Goal: Information Seeking & Learning: Learn about a topic

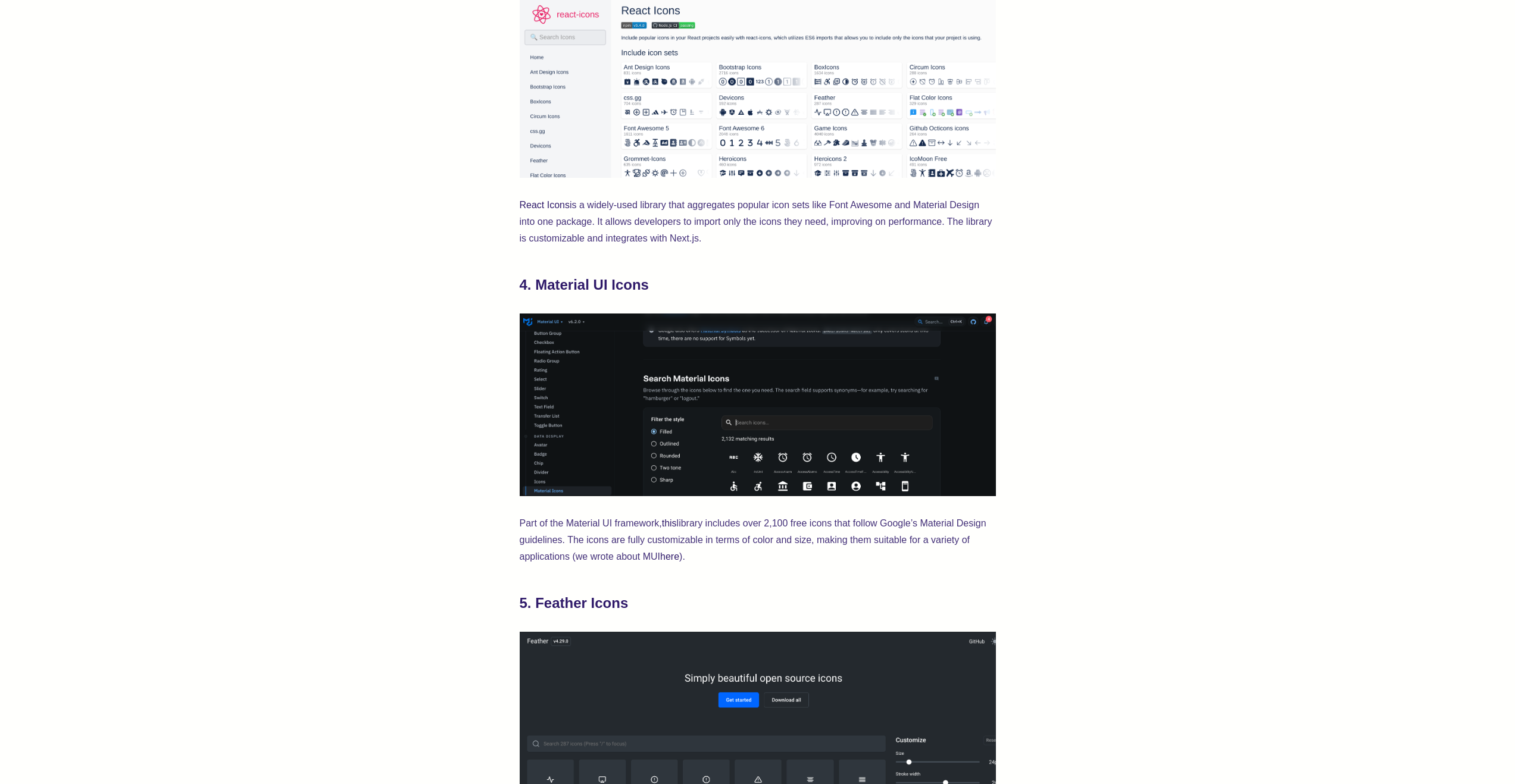
scroll to position [1280, 0]
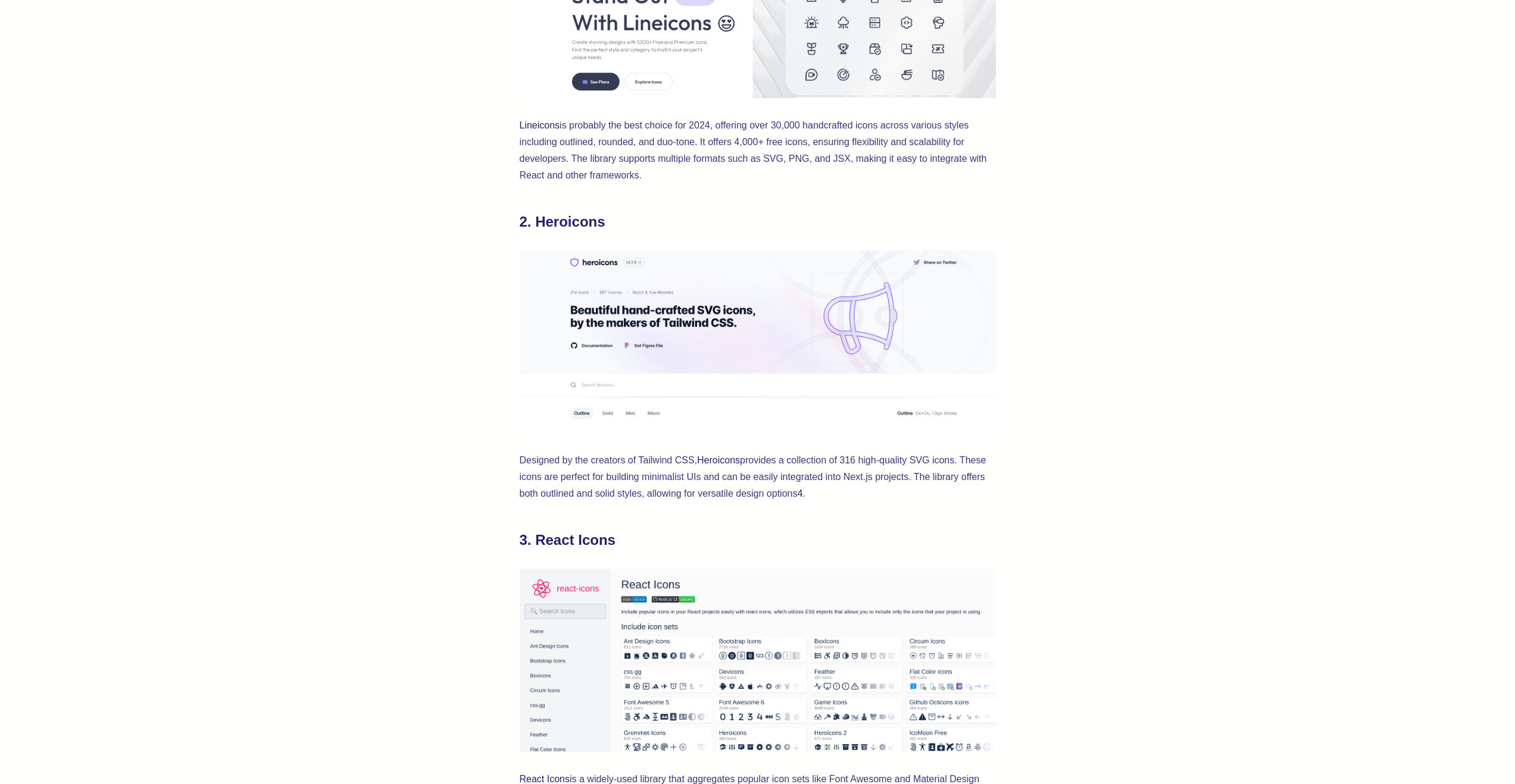
scroll to position [873, 0]
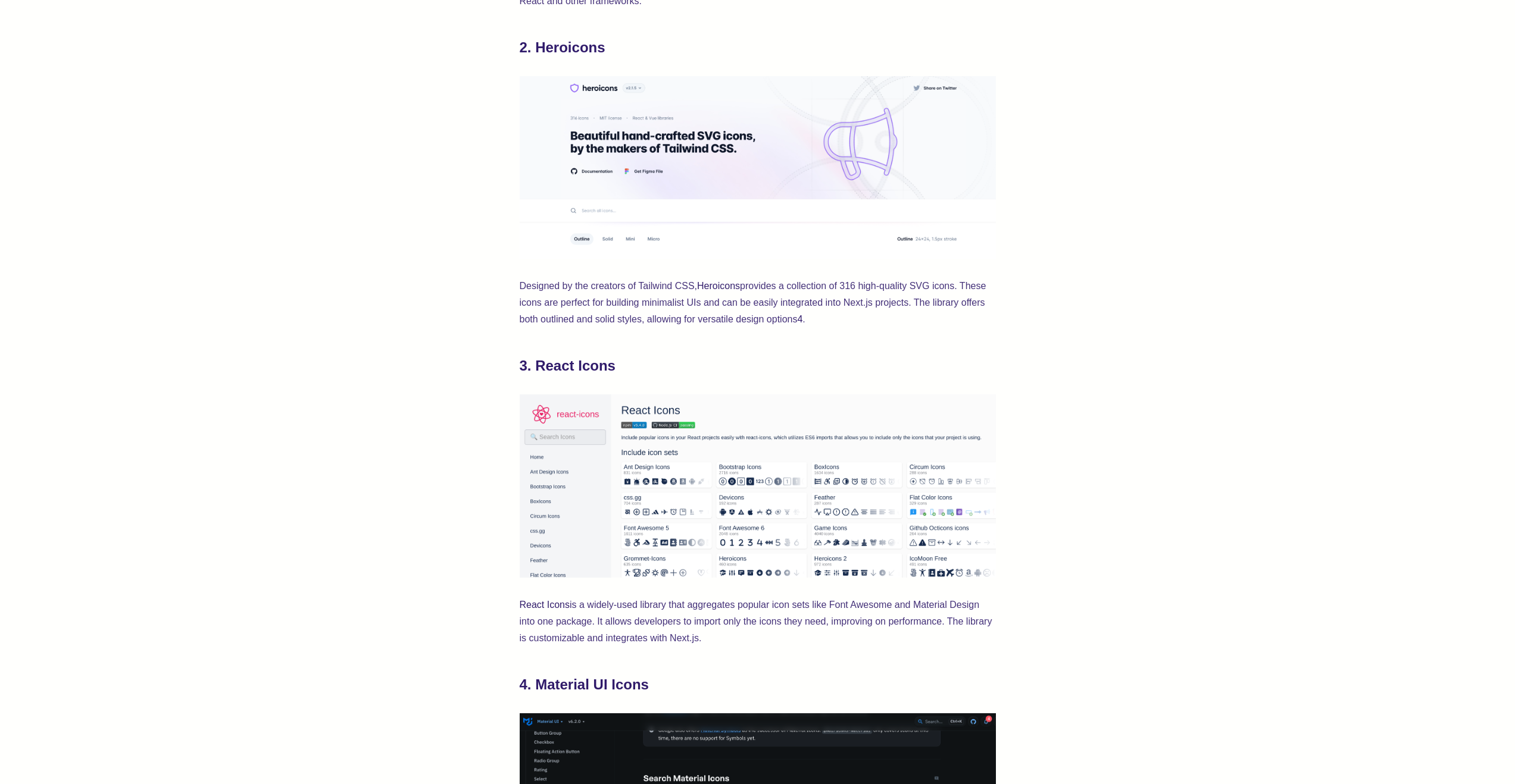
click at [578, 48] on h2 "2. Heroicons" at bounding box center [758, 48] width 477 height 19
drag, startPoint x: 537, startPoint y: 44, endPoint x: 613, endPoint y: 49, distance: 76.2
click at [613, 49] on h2 "2. Heroicons" at bounding box center [758, 48] width 477 height 19
copy h2 "Heroicons"
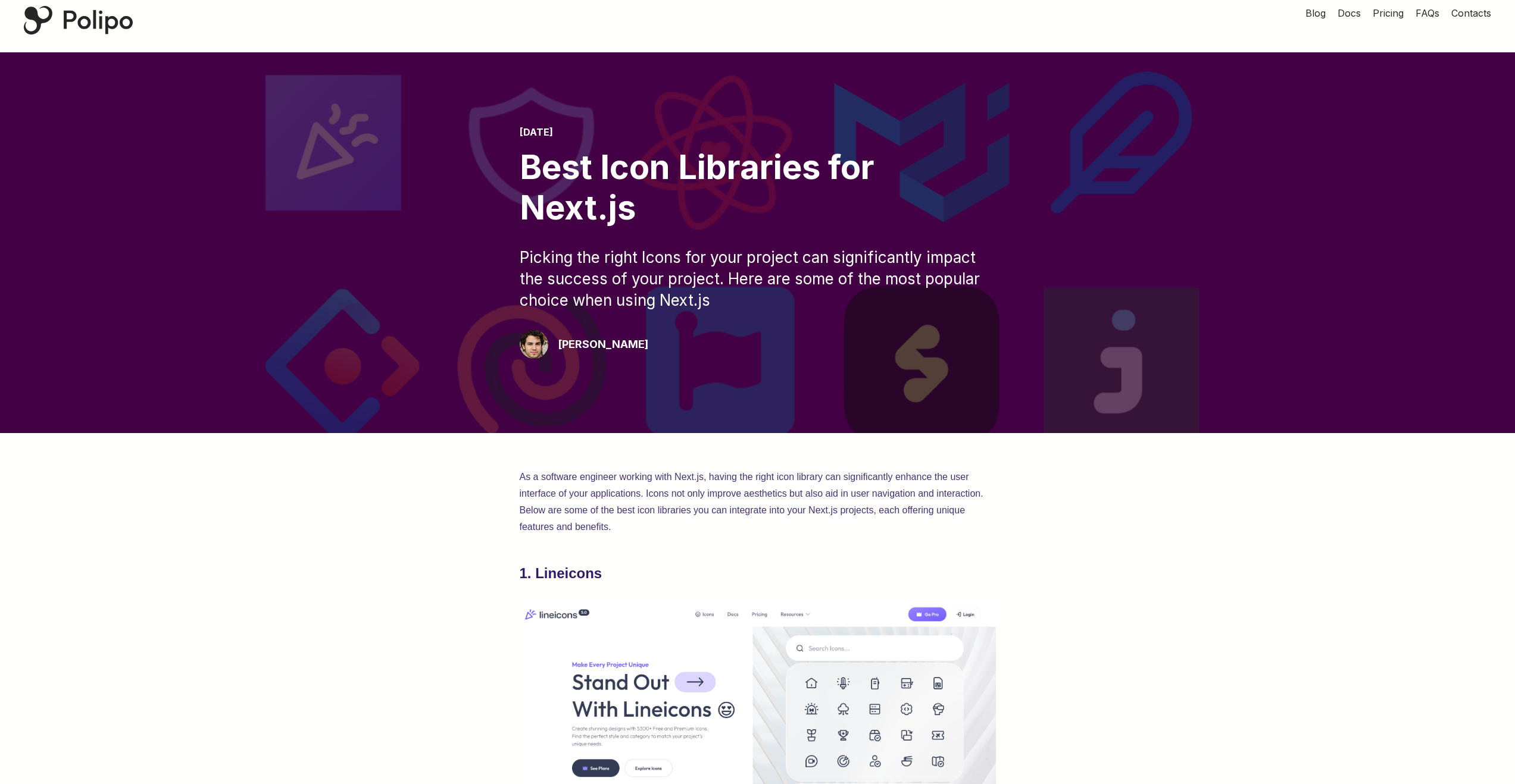
scroll to position [0, 0]
